Goal: Information Seeking & Learning: Learn about a topic

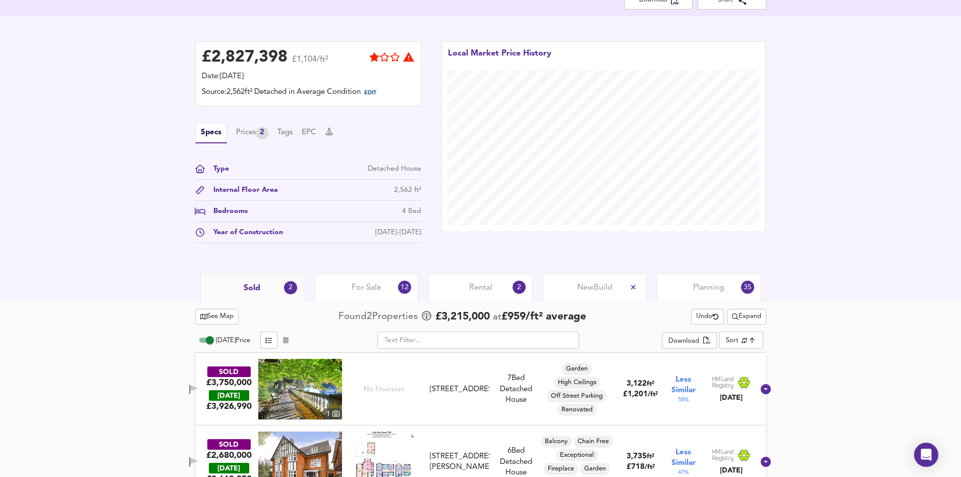
scroll to position [201, 0]
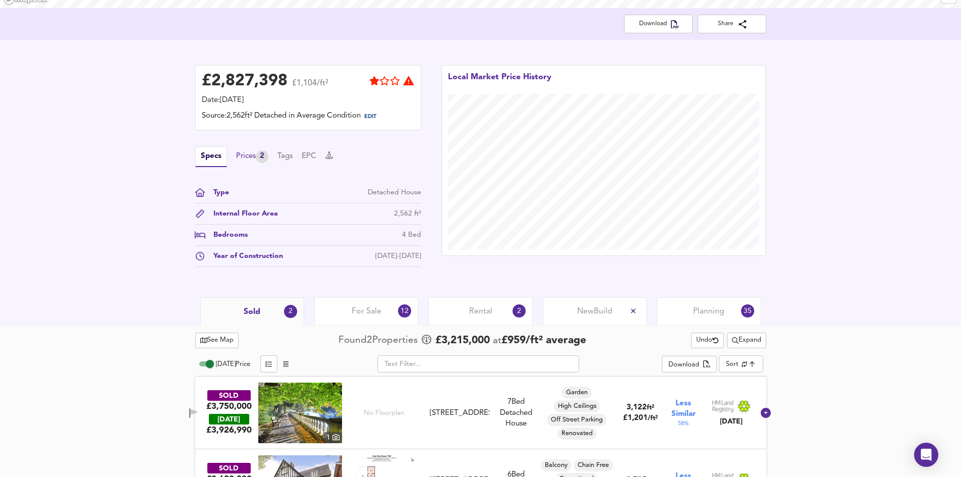
click at [265, 155] on div "2" at bounding box center [262, 156] width 13 height 13
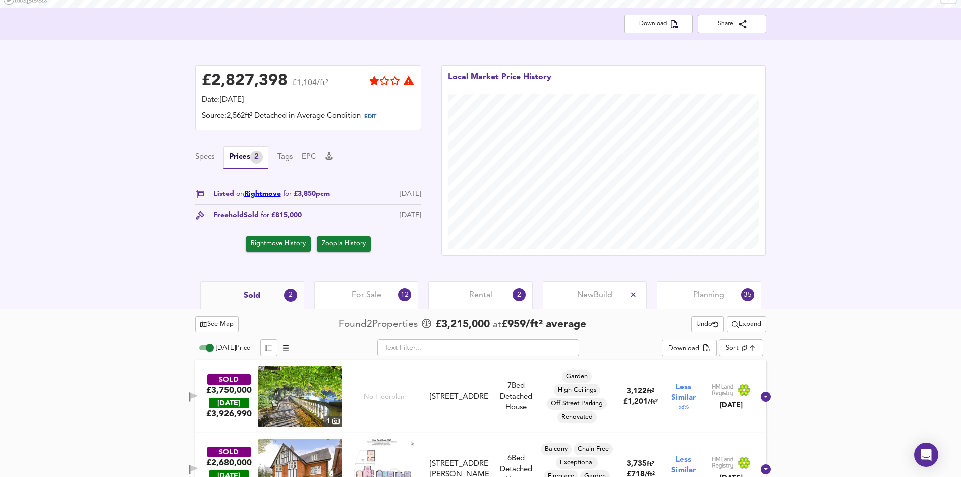
click at [265, 195] on link "Rightmove" at bounding box center [262, 193] width 37 height 7
click at [310, 158] on button "EPC" at bounding box center [309, 157] width 15 height 11
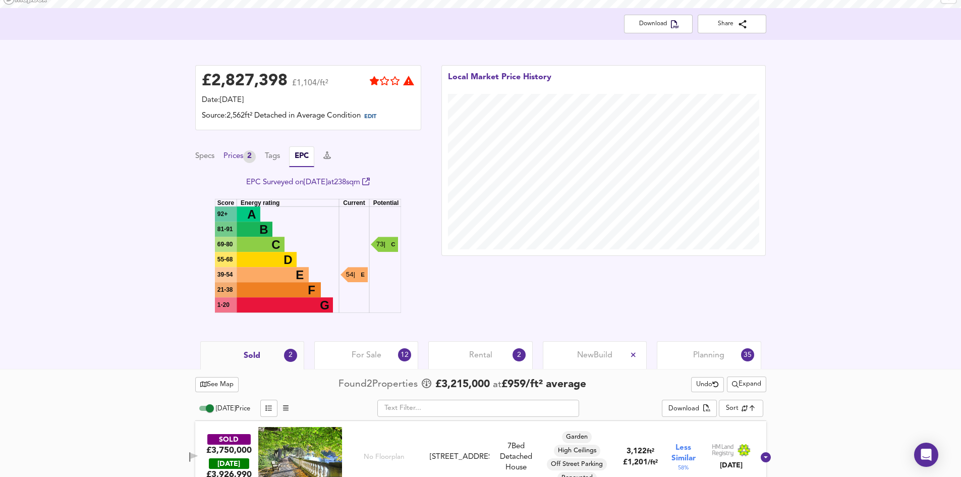
click at [253, 160] on div "2" at bounding box center [249, 156] width 13 height 13
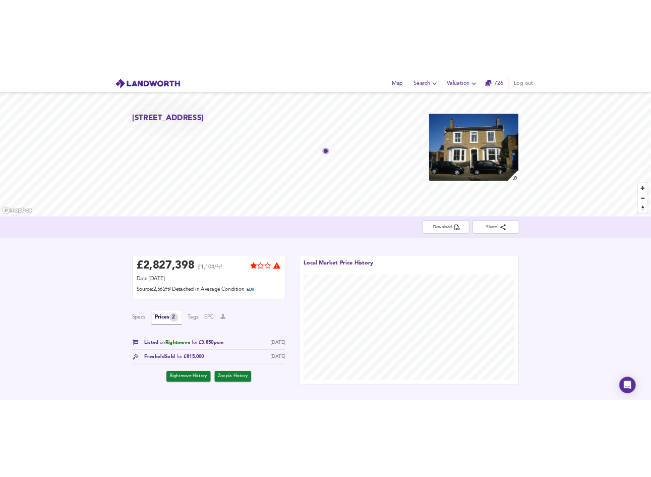
scroll to position [0, 0]
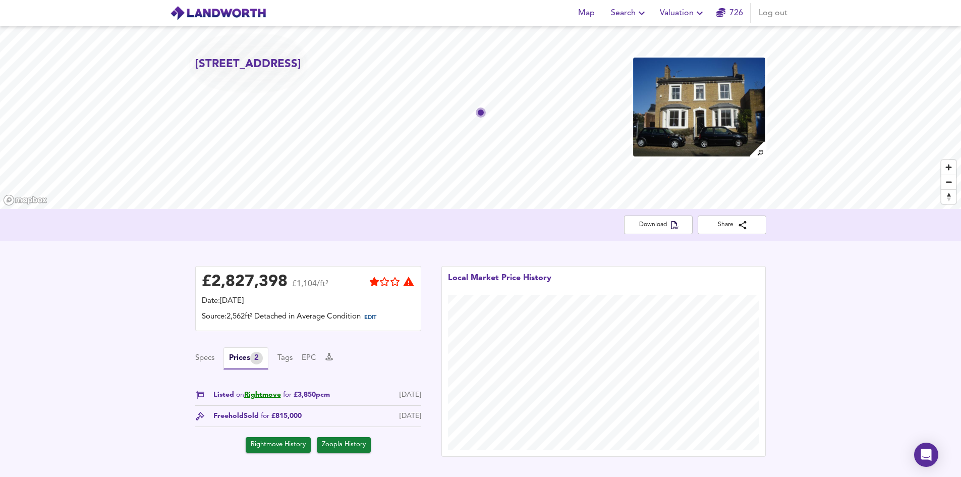
click at [343, 258] on div "£ 2,827,398 £1,104/ft² Date: 14 October 2025 Source: 2,562ft² Detached in Avera…" at bounding box center [308, 361] width 246 height 211
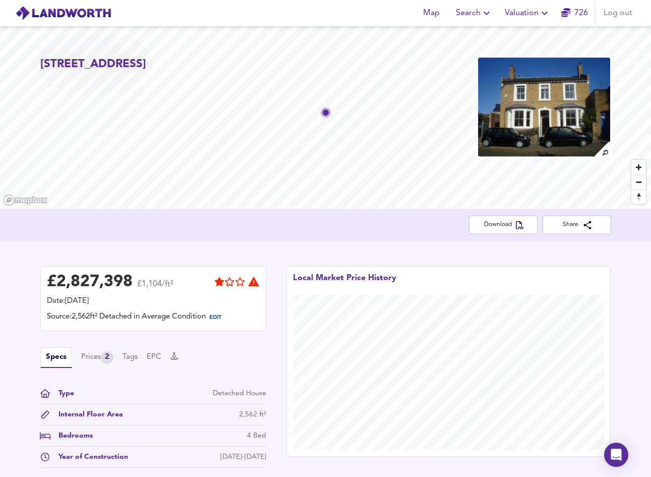
click at [318, 246] on div "£ 2,827,398 £1,104/ft² Date: [DATE] Source: 2,562ft² Detached in Average Condit…" at bounding box center [325, 369] width 651 height 257
